Goal: Task Accomplishment & Management: Manage account settings

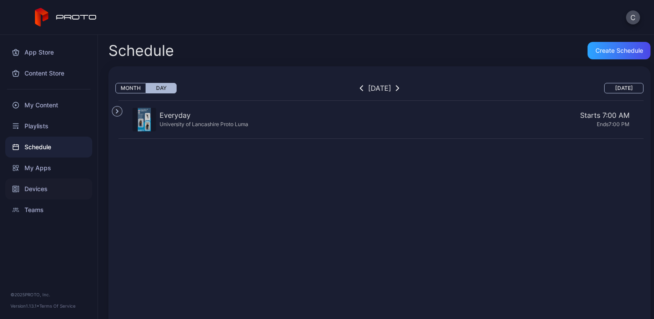
click at [45, 184] on div "Devices" at bounding box center [48, 189] width 87 height 21
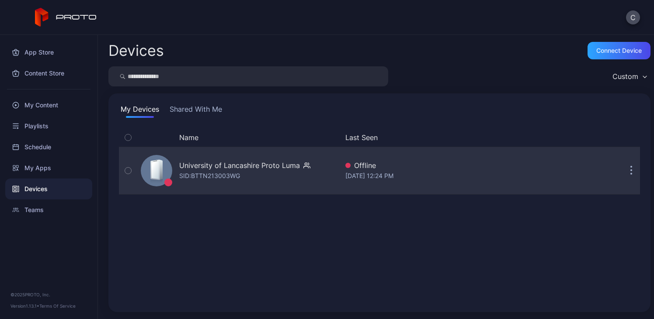
click at [209, 169] on div "University of Lancashire Proto Luma" at bounding box center [239, 165] width 121 height 10
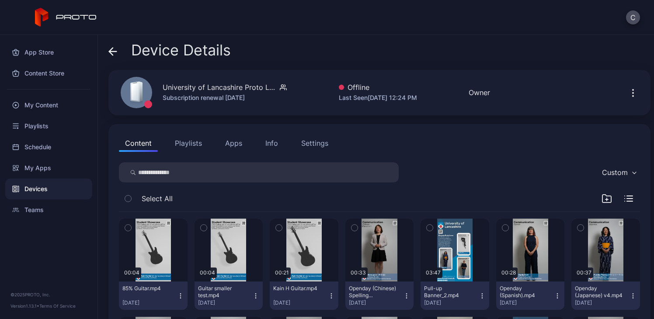
click at [301, 149] on button "Settings" at bounding box center [314, 143] width 39 height 17
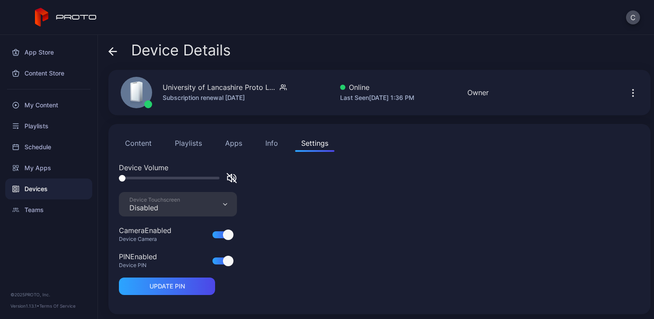
click at [225, 204] on icon "button" at bounding box center [225, 204] width 4 height 3
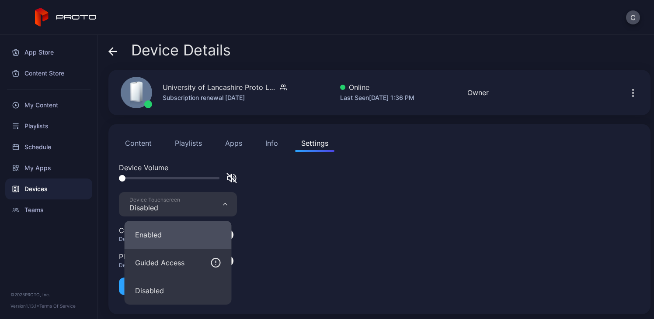
click at [196, 235] on button "Enabled" at bounding box center [178, 235] width 107 height 28
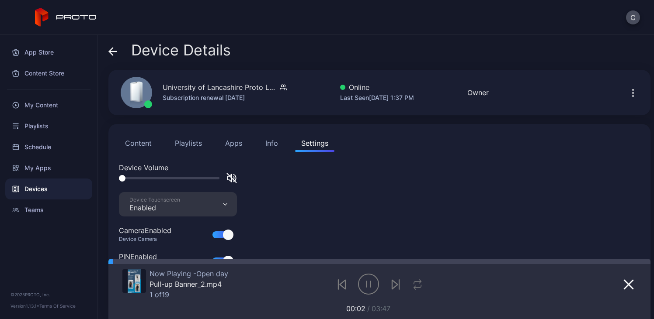
click at [203, 202] on div "Device Touchscreen Enabled" at bounding box center [178, 204] width 118 height 24
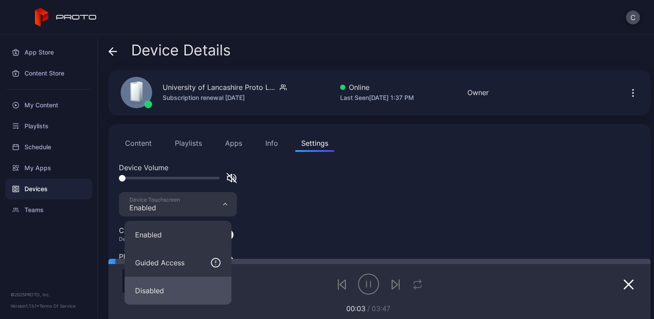
click at [173, 291] on button "Disabled" at bounding box center [178, 291] width 107 height 28
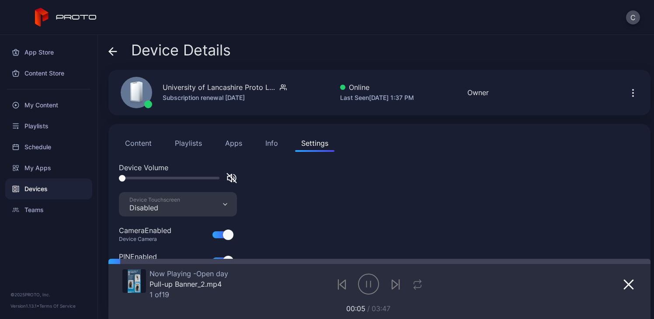
click at [231, 176] on icon "button" at bounding box center [230, 178] width 4 height 8
drag, startPoint x: 187, startPoint y: 180, endPoint x: 181, endPoint y: 180, distance: 5.7
click at [181, 180] on div at bounding box center [178, 178] width 118 height 10
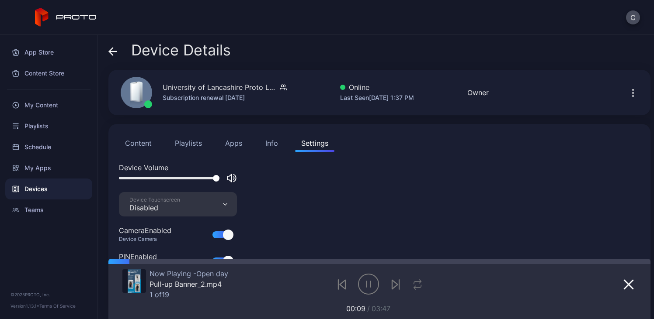
click at [181, 180] on div at bounding box center [178, 178] width 118 height 10
drag, startPoint x: 211, startPoint y: 178, endPoint x: 173, endPoint y: 179, distance: 38.5
click at [173, 179] on div at bounding box center [169, 178] width 100 height 3
click at [59, 128] on div "Playlists" at bounding box center [48, 126] width 87 height 21
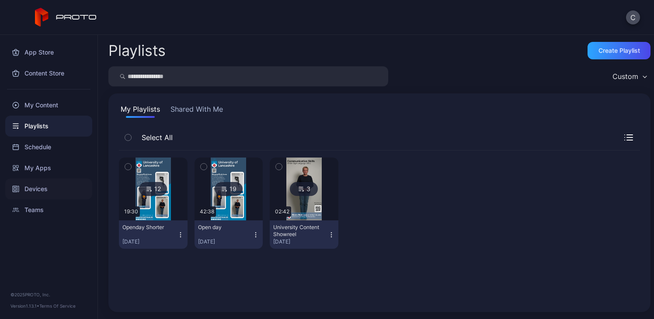
click at [65, 191] on div "Devices" at bounding box center [48, 189] width 87 height 21
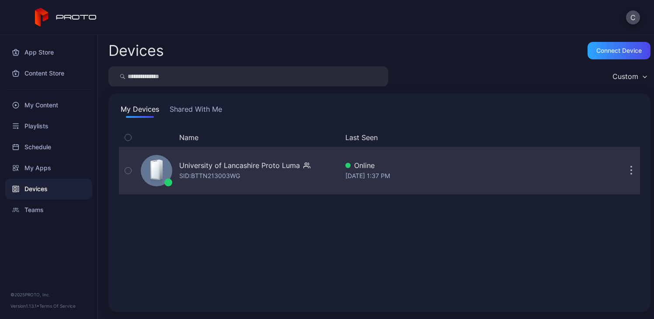
click at [198, 173] on div "SID: BTTN213003WG" at bounding box center [209, 176] width 61 height 10
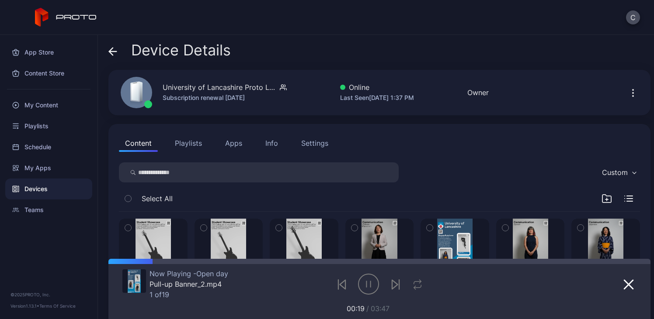
click at [293, 129] on div "Content Playlists Apps Info Settings Custom Select All 00:04 85% Guitar.mp4 [DA…" at bounding box center [379, 324] width 542 height 400
click at [304, 139] on div "Settings" at bounding box center [314, 143] width 27 height 10
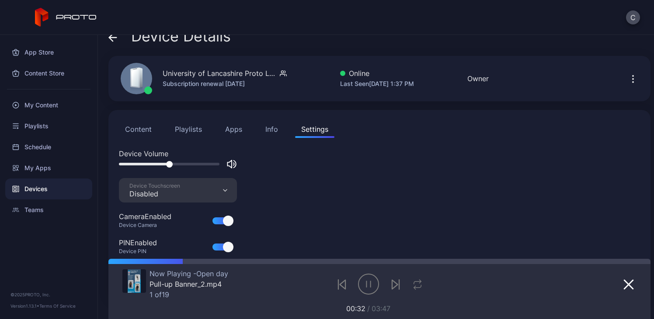
scroll to position [7, 0]
